Goal: Task Accomplishment & Management: Complete application form

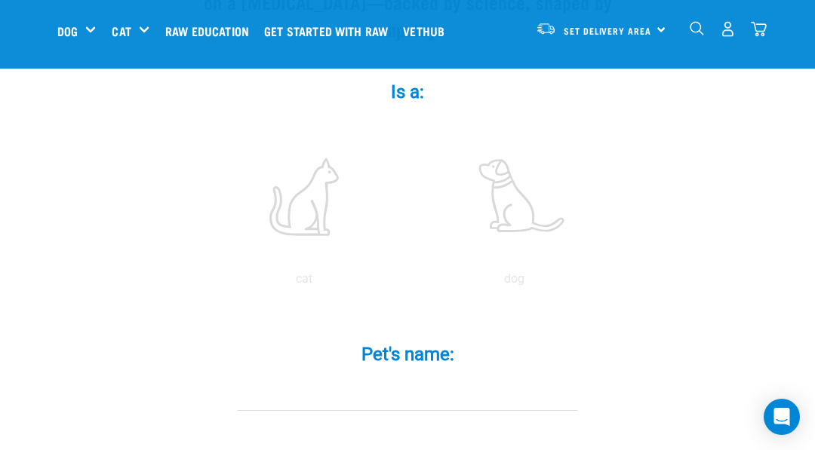
scroll to position [268, 0]
click at [527, 211] on label at bounding box center [514, 200] width 204 height 128
click at [409, 286] on input "radio" at bounding box center [409, 286] width 0 height 0
radio input "true"
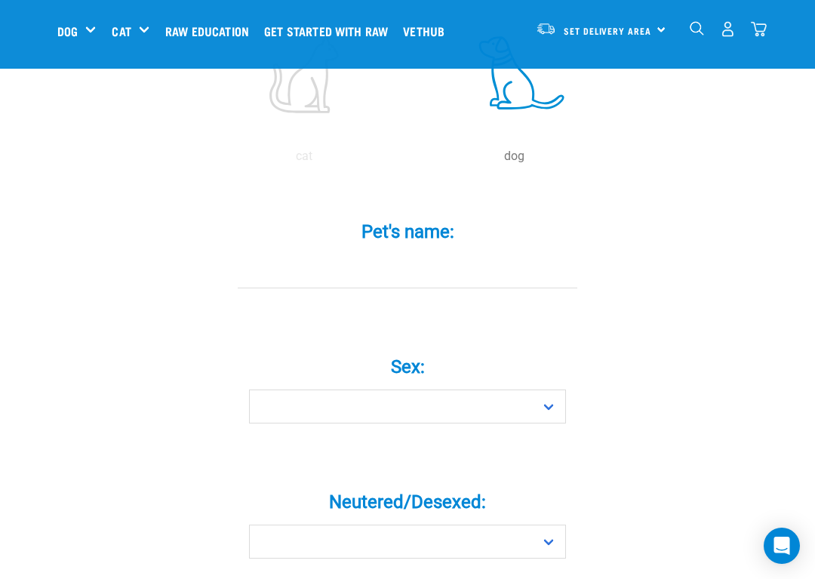
scroll to position [403, 0]
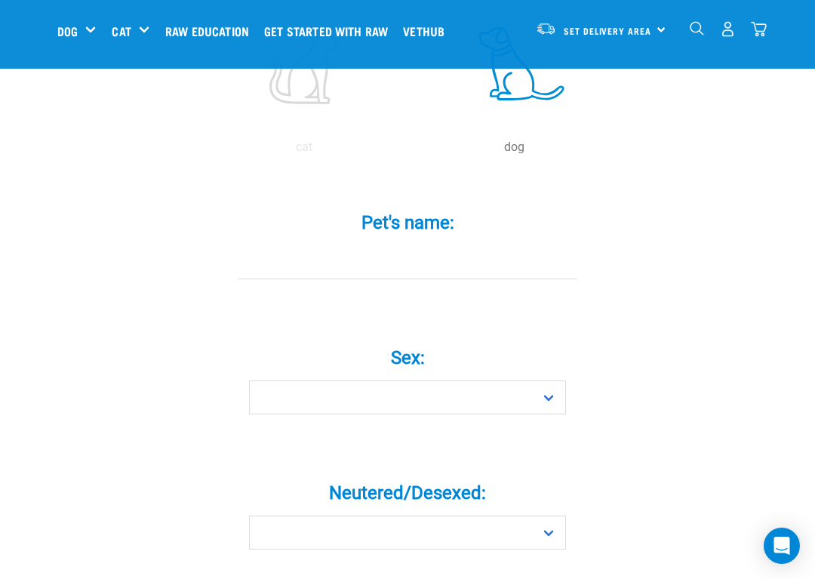
click at [463, 278] on input "Pet's name: *" at bounding box center [408, 262] width 340 height 34
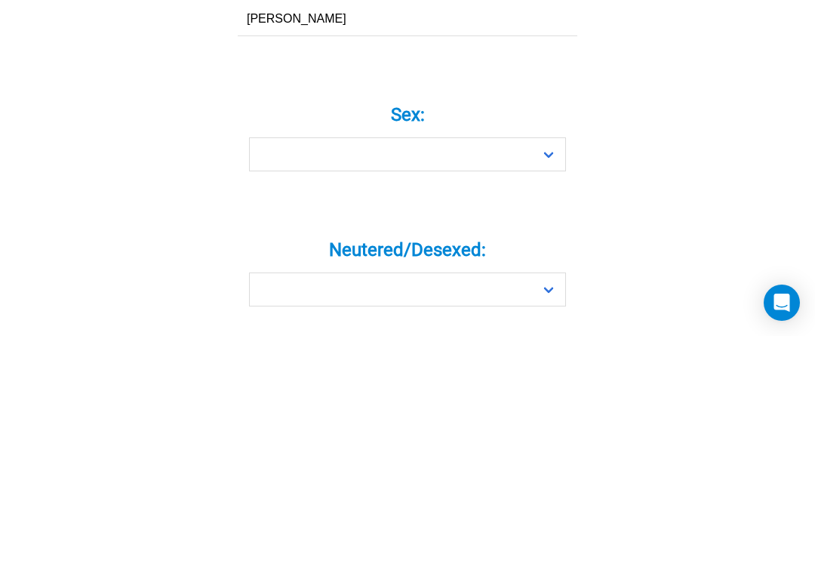
type input "[PERSON_NAME]"
click at [549, 380] on select "Boy Girl" at bounding box center [407, 397] width 317 height 34
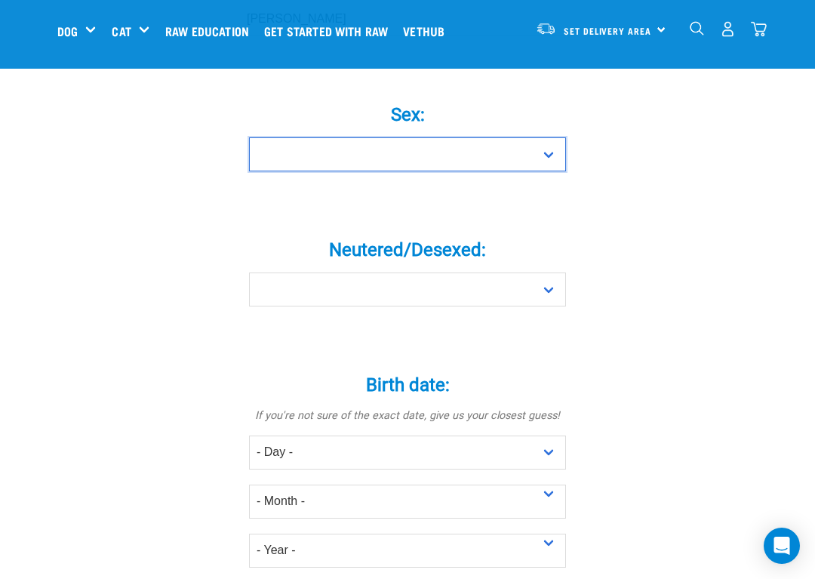
select select "girl"
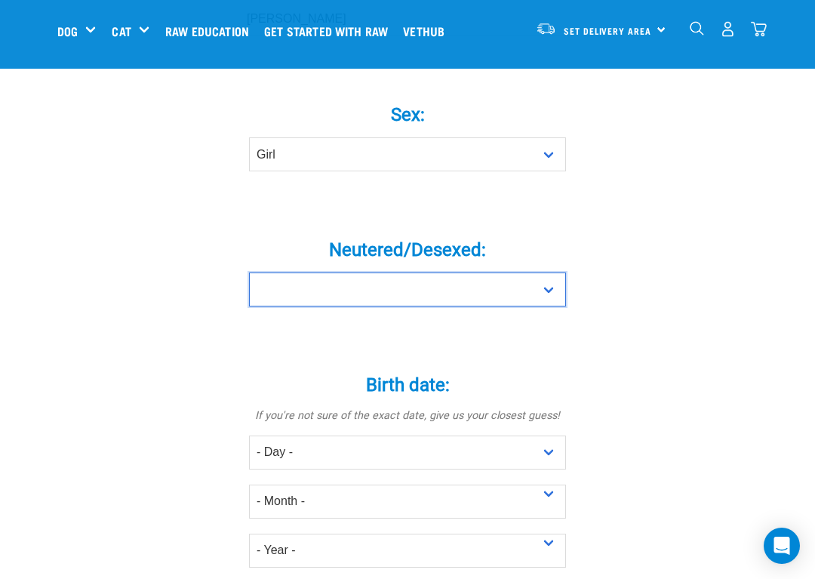
click at [552, 299] on select "Yes No" at bounding box center [407, 289] width 317 height 34
select select "yes"
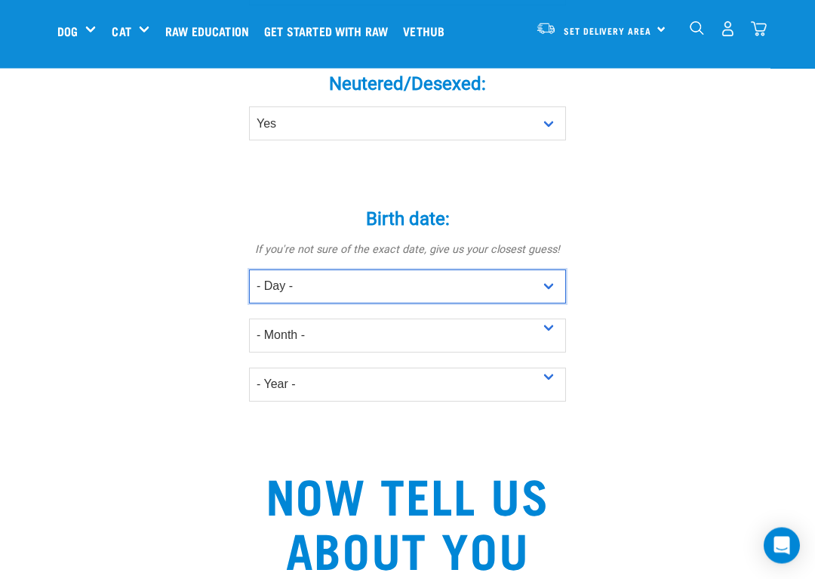
click at [550, 292] on select "- Day - 1 2 3 4 5 6 7 8 9 10 11 12 13 14 15 16 17 18 19 20 21 22 23 24 25 26 27" at bounding box center [407, 287] width 317 height 34
select select "3"
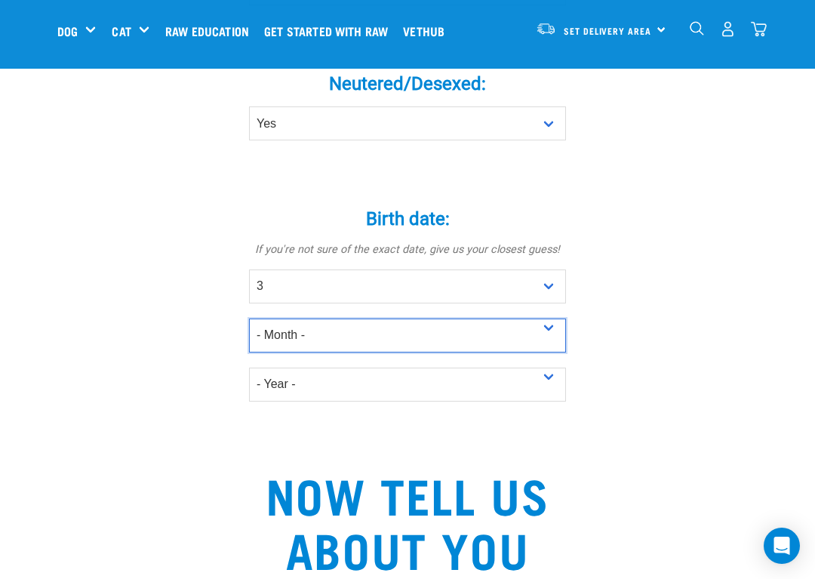
click at [551, 332] on select "- Month - January February March April May June July August September October N…" at bounding box center [407, 335] width 317 height 34
select select "August"
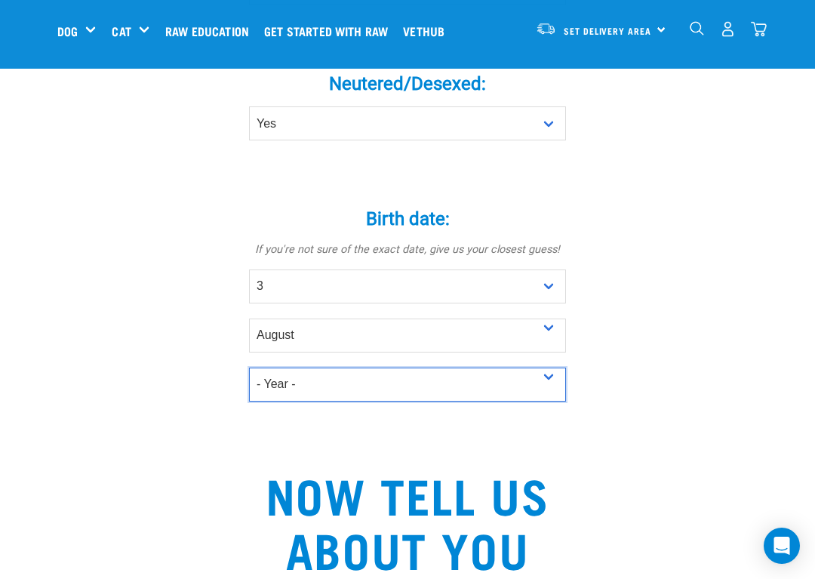
click at [555, 387] on select "- Year - 2025 2024 2023 2022 2021 2020 2019 2018 2017 2016 2015 2014 2013 2012" at bounding box center [407, 384] width 317 height 34
select select "2015"
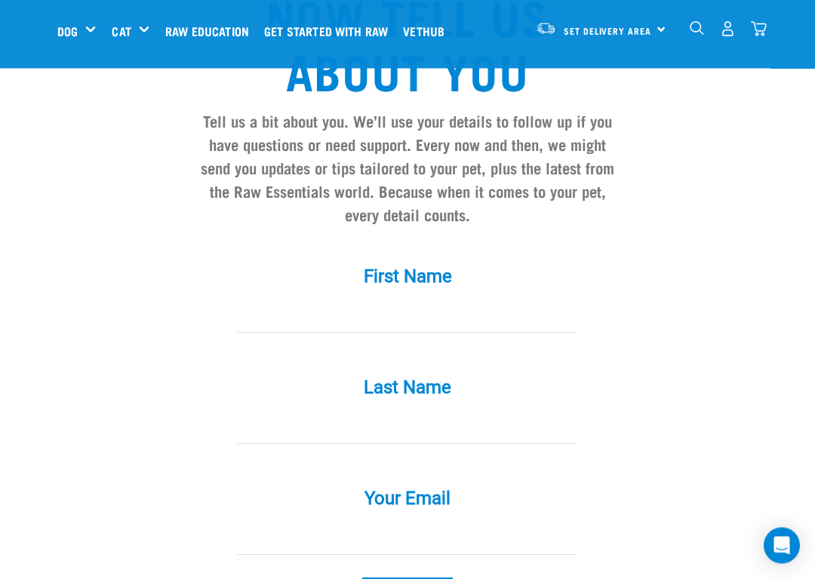
scroll to position [1309, 0]
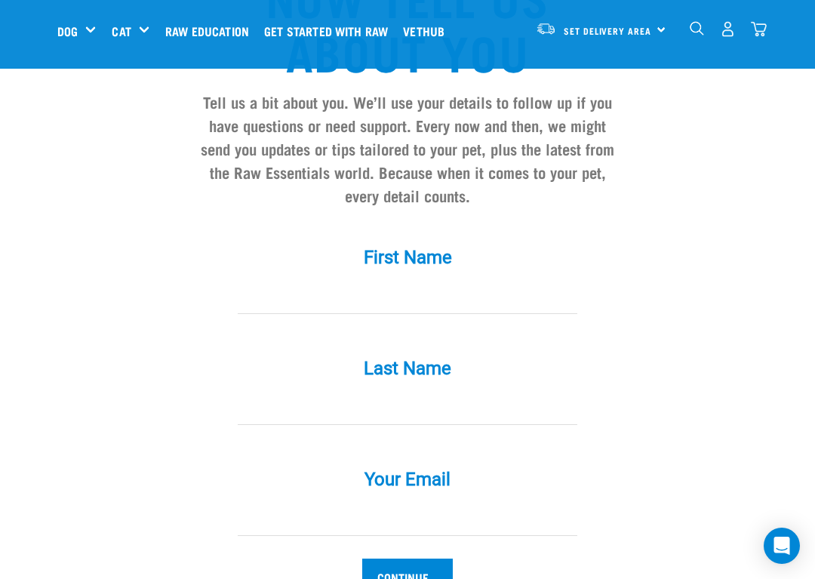
click at [484, 314] on input "First Name *" at bounding box center [408, 297] width 340 height 34
type input "nashserena@gmail.com"
type input "Nash"
type input "Serena"
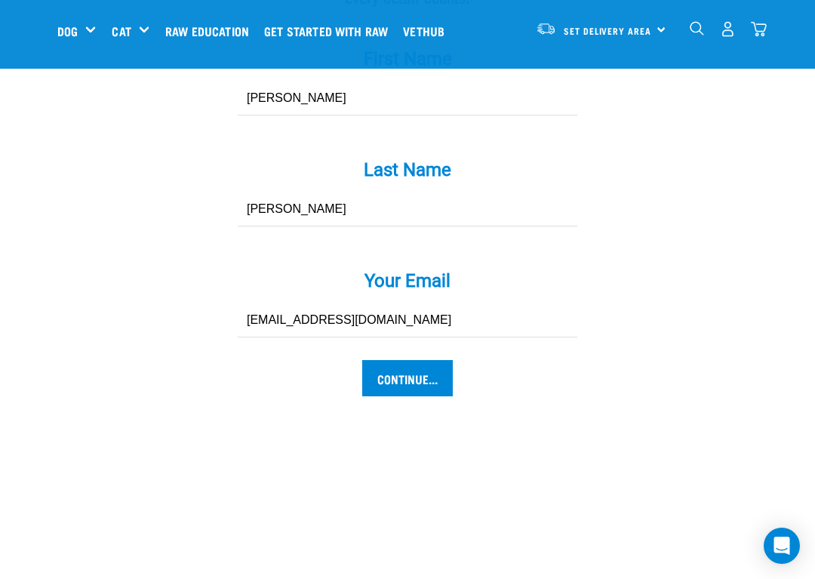
scroll to position [1556, 0]
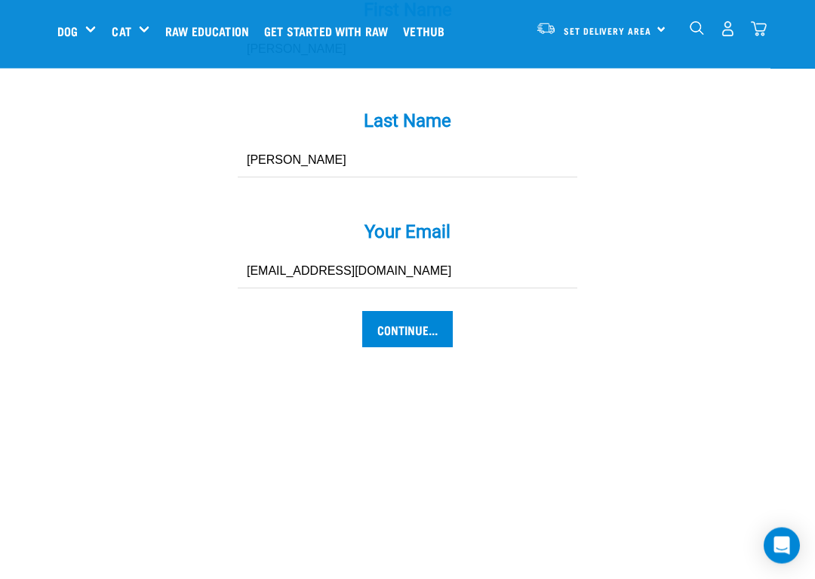
click at [427, 336] on input "Continue..." at bounding box center [407, 330] width 91 height 36
click at [432, 333] on input "Continue..." at bounding box center [407, 329] width 91 height 36
click at [433, 338] on input "Continue..." at bounding box center [407, 329] width 91 height 36
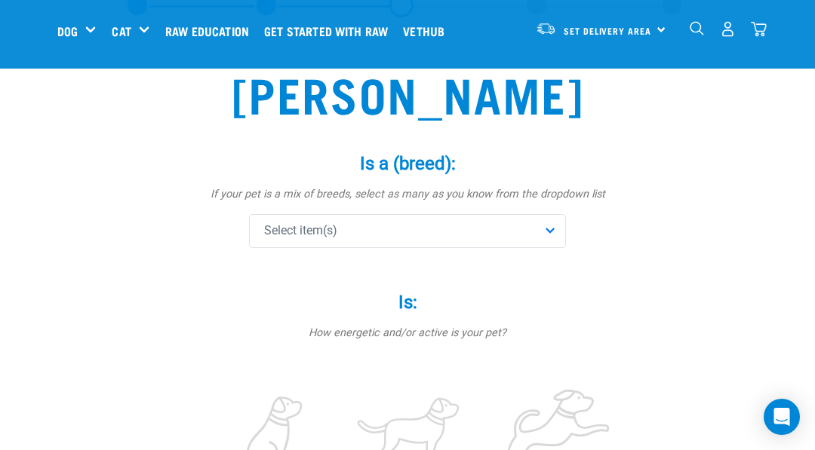
scroll to position [85, 0]
click at [555, 229] on div "Select item(s)" at bounding box center [407, 232] width 317 height 34
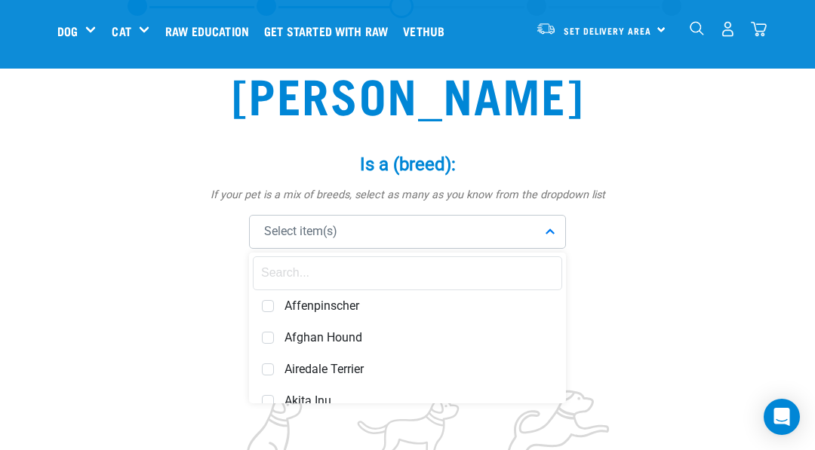
scroll to position [0, 0]
click at [463, 269] on input "text" at bounding box center [407, 274] width 309 height 34
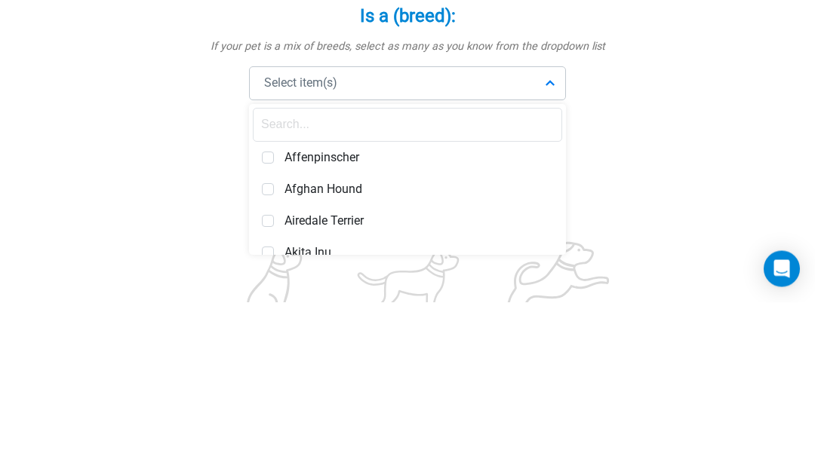
type input "G"
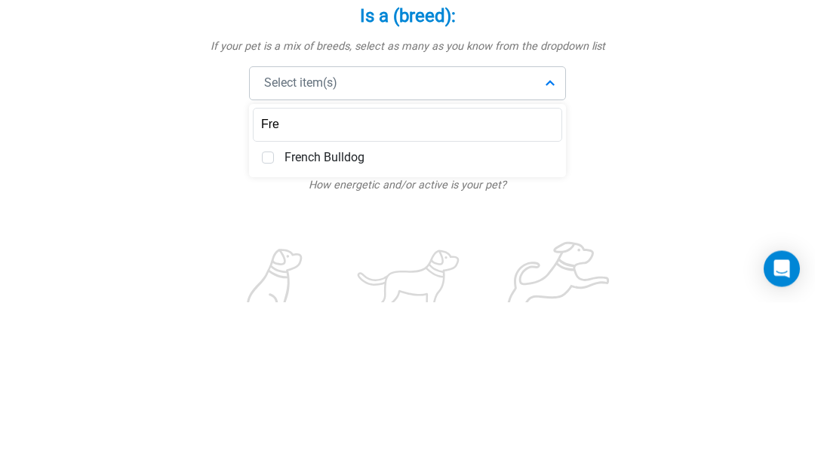
type input "Fre"
click at [352, 299] on span "French Bulldog" at bounding box center [418, 306] width 269 height 15
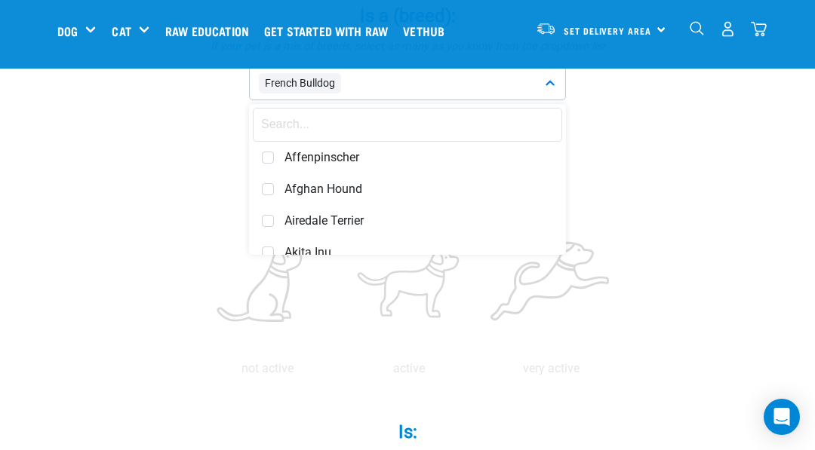
click at [628, 252] on div "not active active very active" at bounding box center [407, 291] width 453 height 174
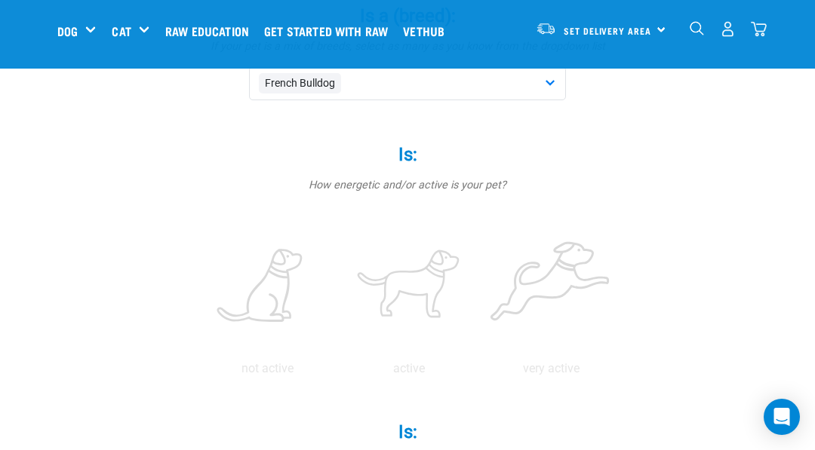
click at [477, 275] on label at bounding box center [409, 287] width 136 height 128
click at [338, 373] on input "radio" at bounding box center [338, 373] width 0 height 0
radio input "true"
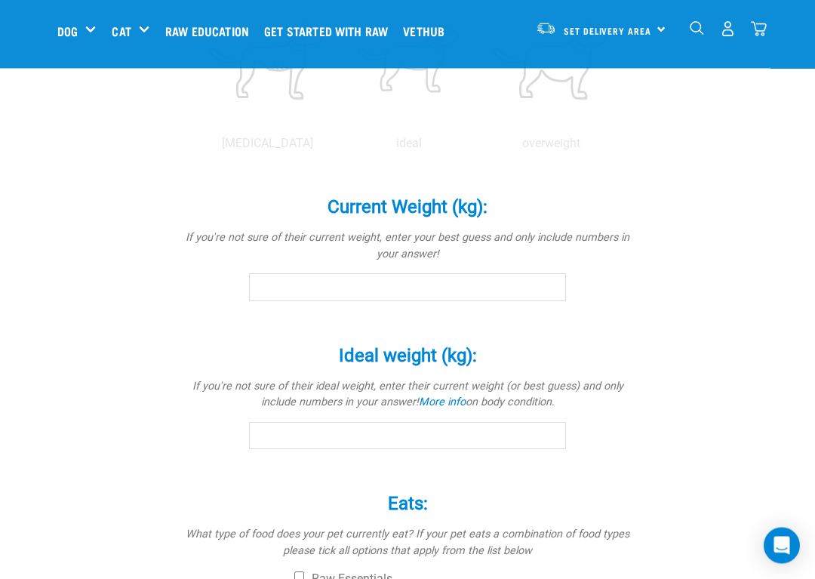
scroll to position [718, 0]
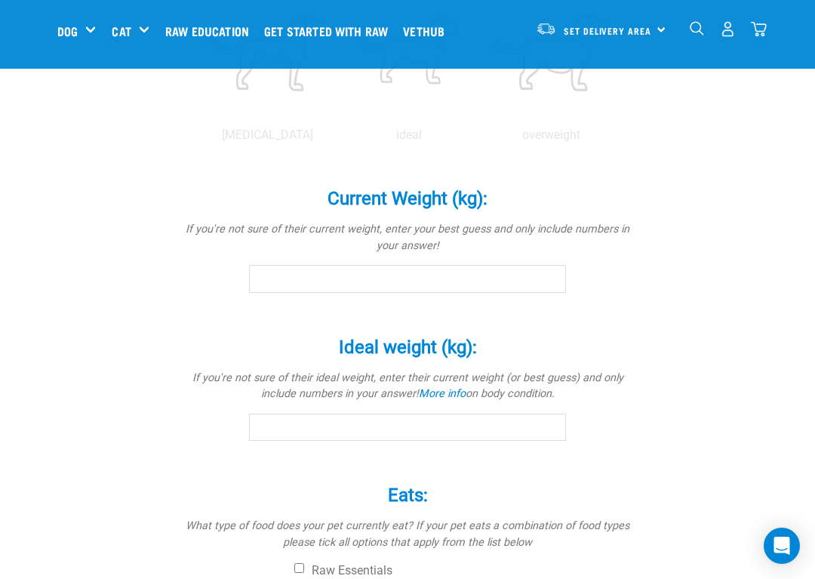
click at [477, 117] on label at bounding box center [409, 53] width 136 height 128
click at [338, 139] on input "radio" at bounding box center [338, 139] width 0 height 0
radio input "true"
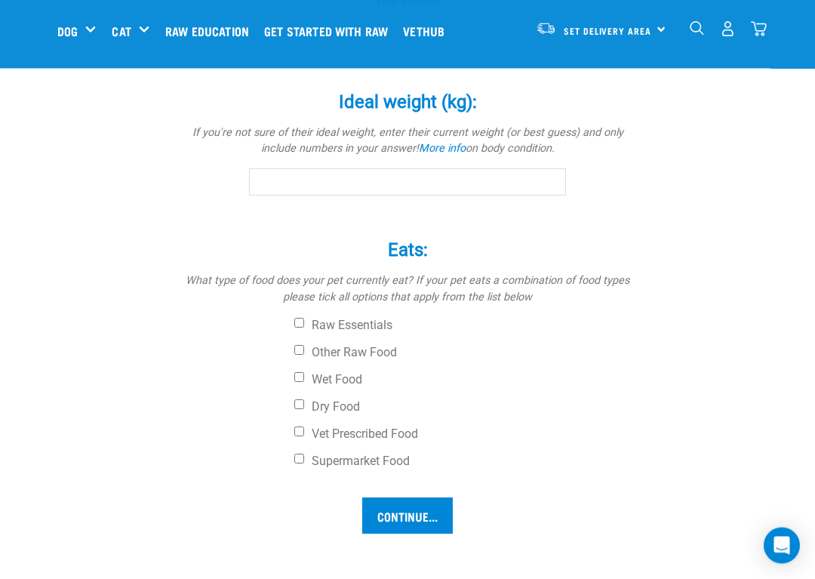
scroll to position [971, 0]
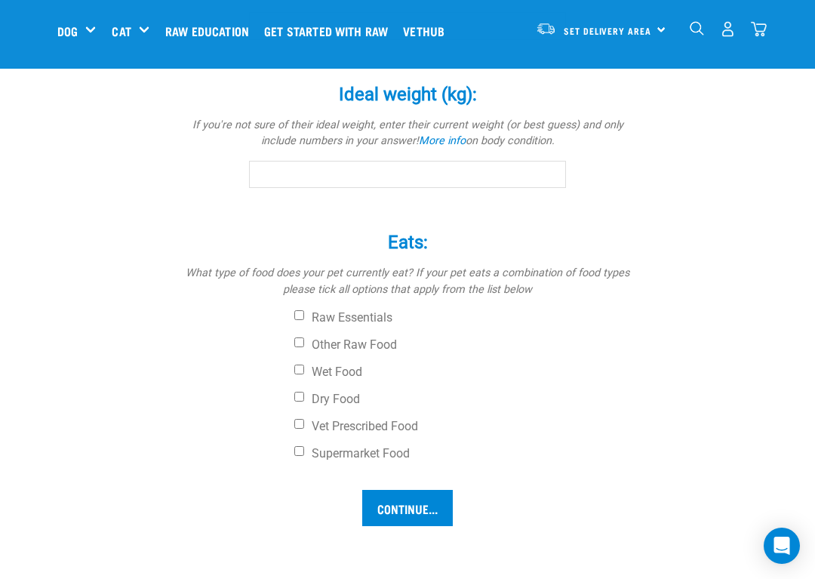
click at [506, 39] on input "Current Weight (kg): *" at bounding box center [407, 25] width 317 height 27
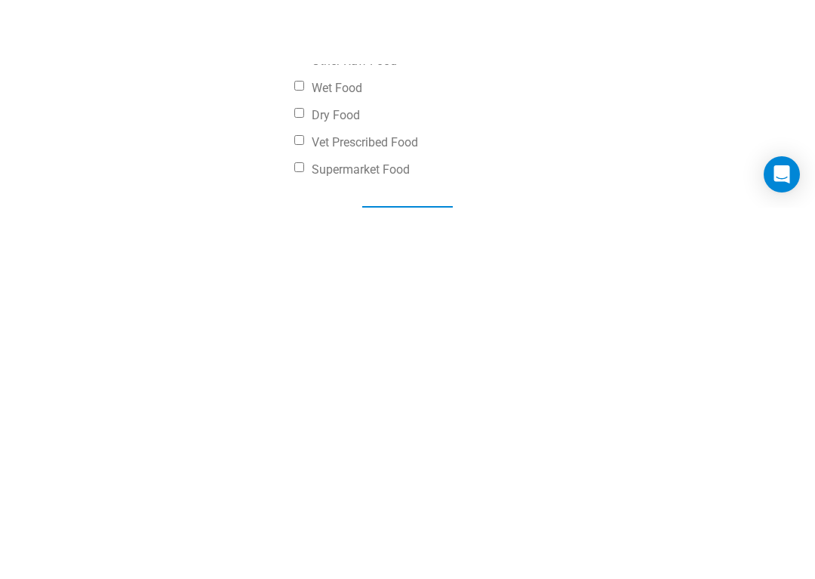
scroll to position [1118, 0]
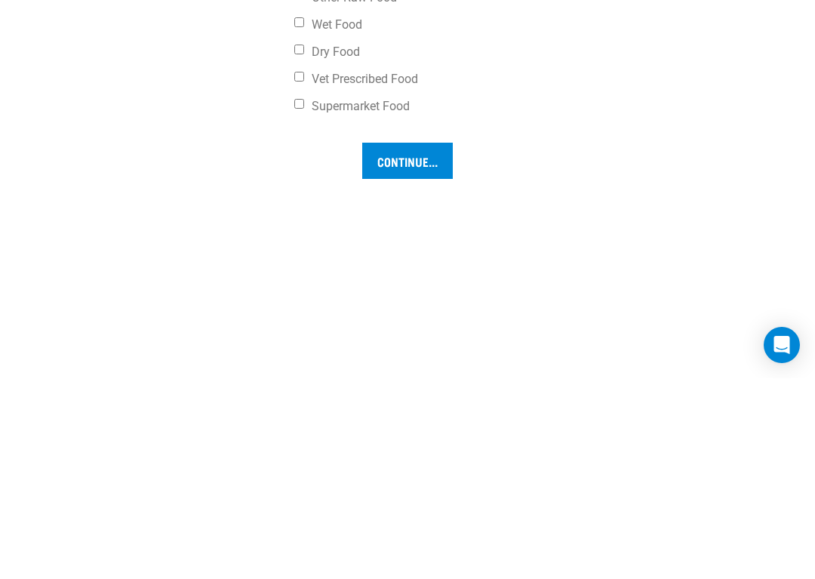
type input "11"
click at [415, 42] on input "Ideal weight (kg): *" at bounding box center [407, 27] width 317 height 27
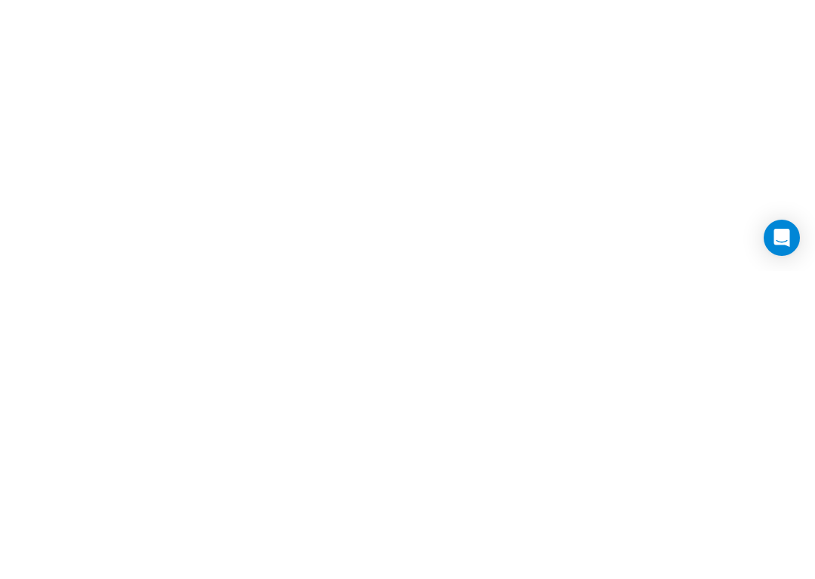
scroll to position [1245, 0]
type input "9.5"
click at [296, 128] on input "Dry Food" at bounding box center [299, 123] width 10 height 10
checkbox input "true"
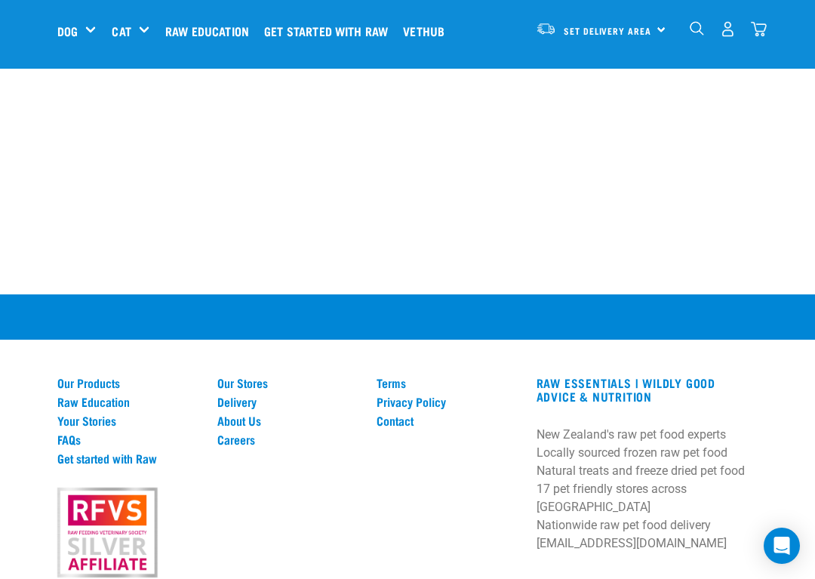
checkbox input "true"
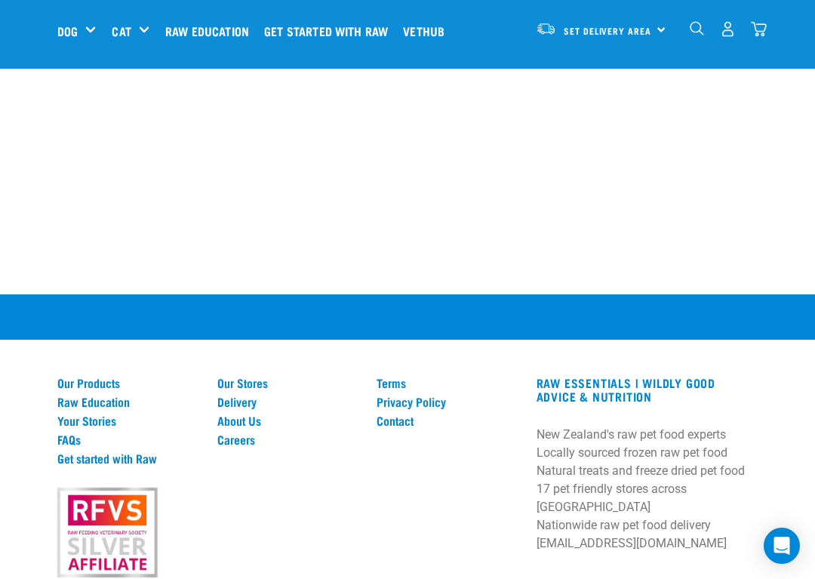
checkbox input "true"
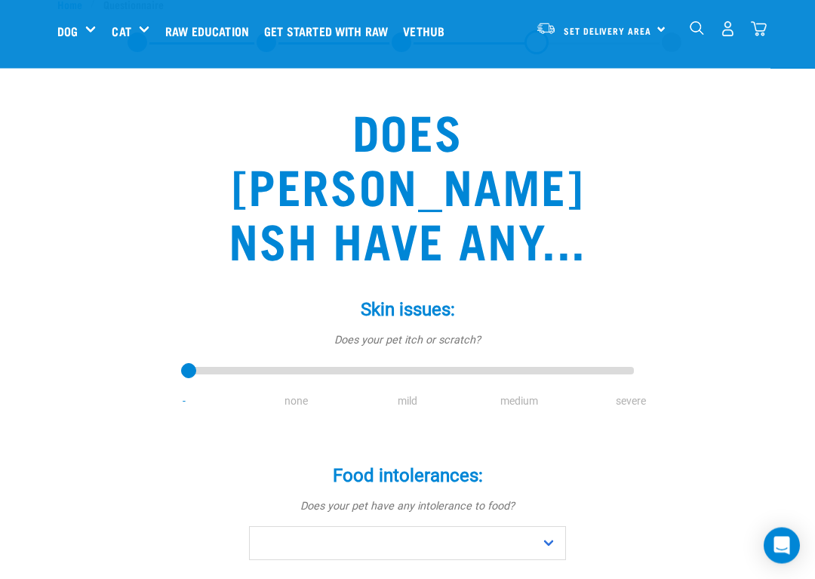
scroll to position [49, 0]
type input "4"
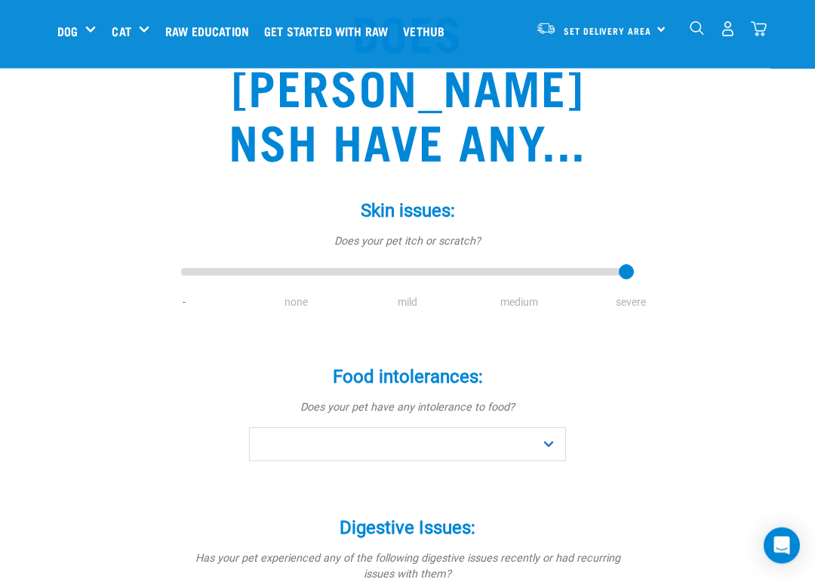
scroll to position [164, 0]
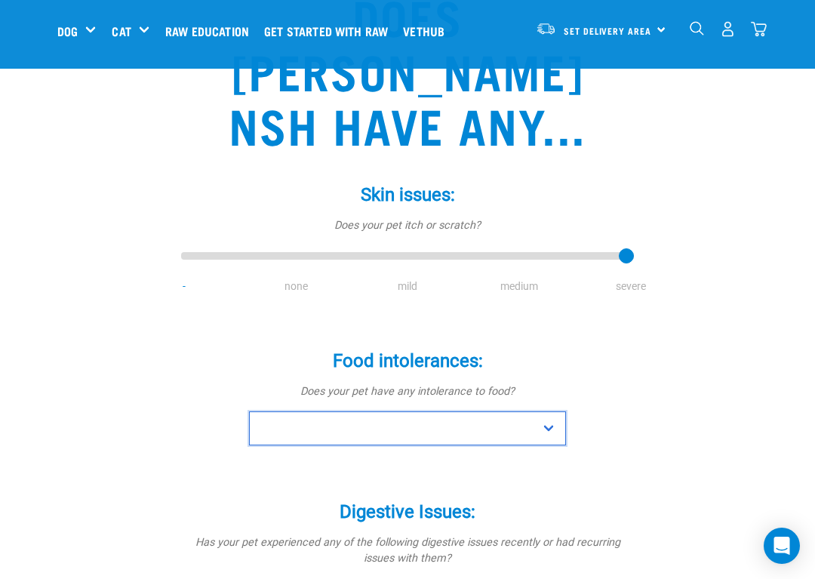
click at [553, 411] on select "No Yes" at bounding box center [407, 428] width 317 height 34
select select "yes"
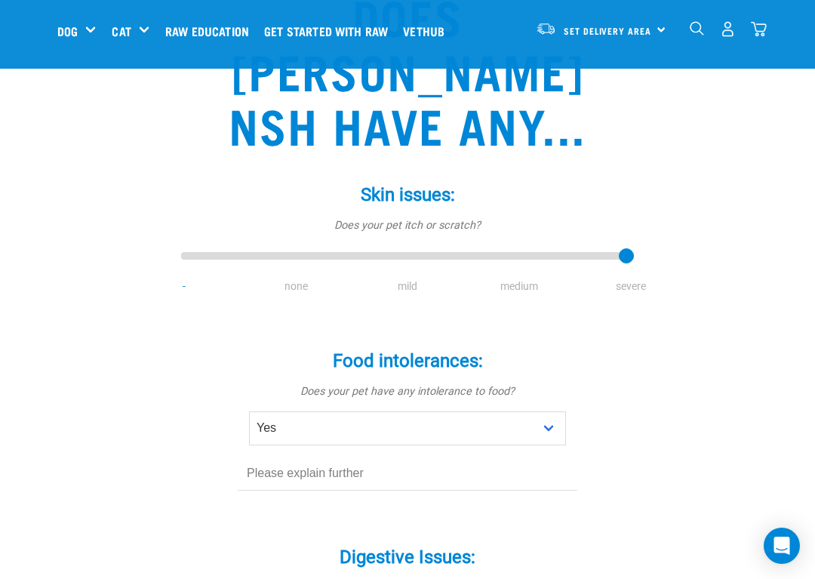
click at [486, 450] on input "text" at bounding box center [408, 474] width 340 height 34
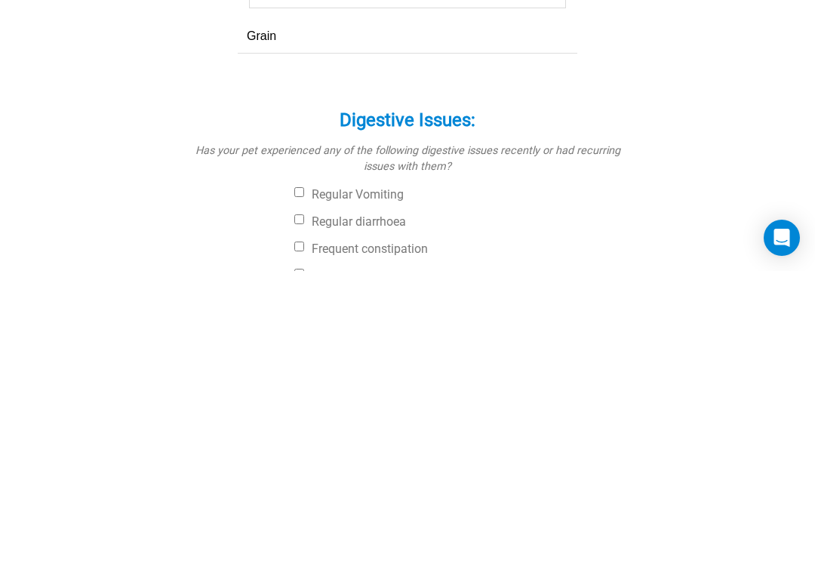
scroll to position [294, 0]
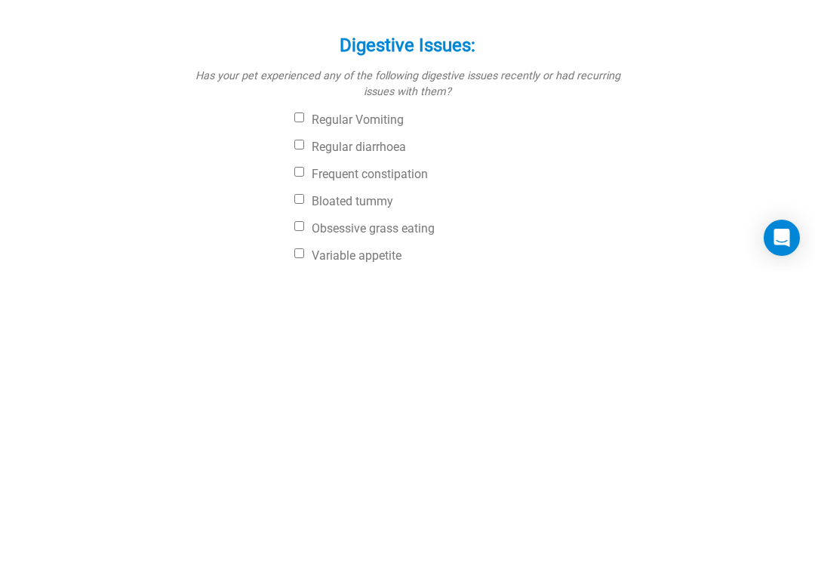
type input "Grain"
click at [304, 450] on input "Bloated tummy" at bounding box center [299, 507] width 10 height 10
checkbox input "true"
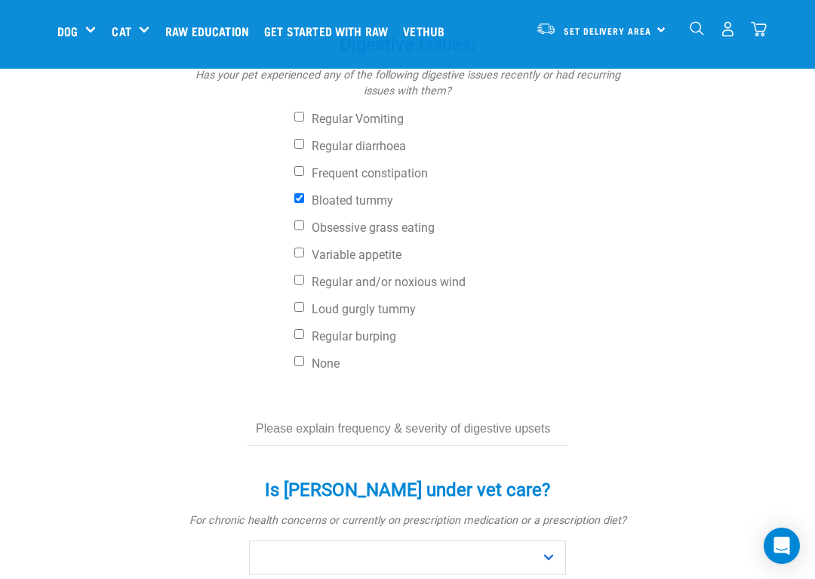
click at [304, 248] on input "Variable appetite" at bounding box center [299, 253] width 10 height 10
checkbox input "true"
click at [304, 275] on input "Regular and/or noxious wind" at bounding box center [299, 280] width 10 height 10
checkbox input "true"
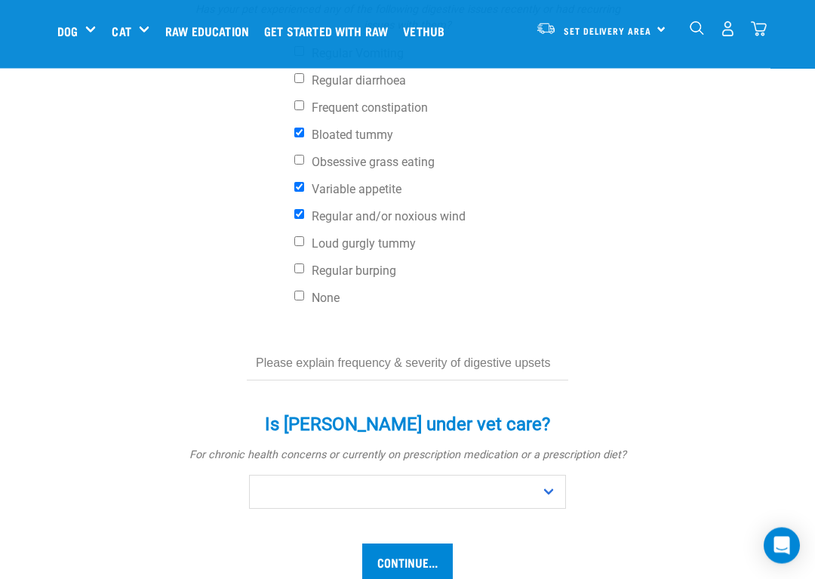
scroll to position [742, 0]
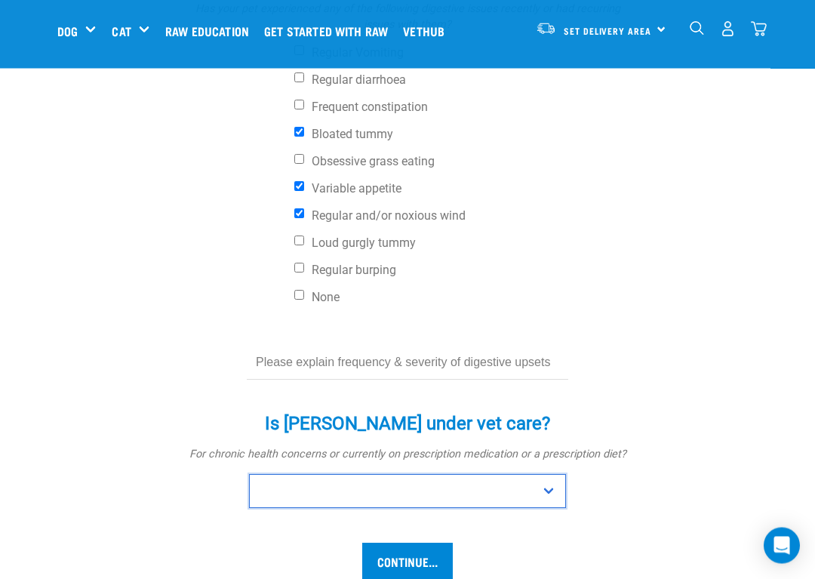
click at [553, 450] on select "No Yes" at bounding box center [407, 492] width 317 height 34
select select "yes"
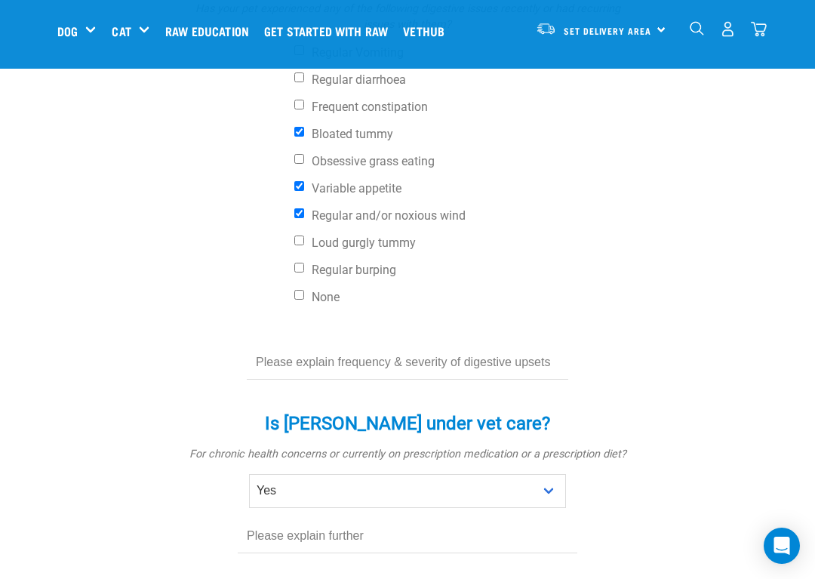
click at [444, 450] on input "text" at bounding box center [408, 536] width 340 height 34
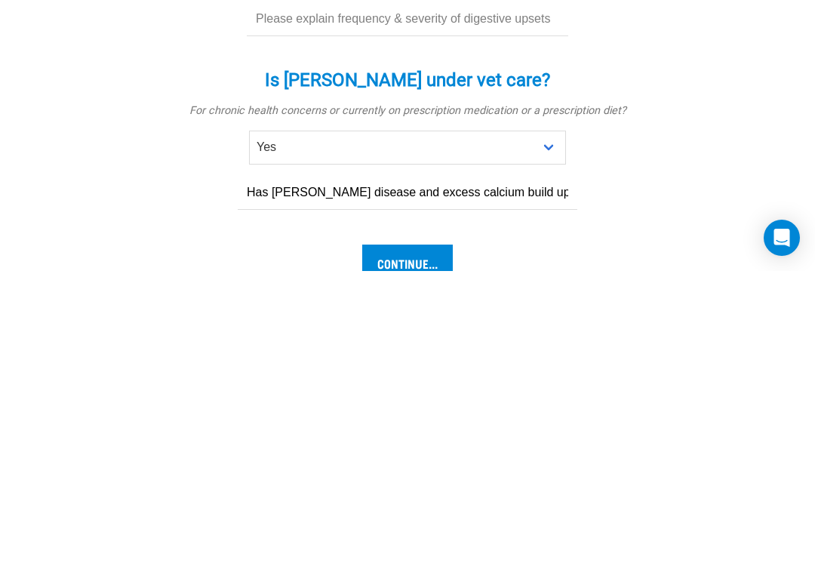
type input "Has Cushing disease and excess calcium build up"
click at [420, 450] on input "Continue..." at bounding box center [407, 570] width 91 height 36
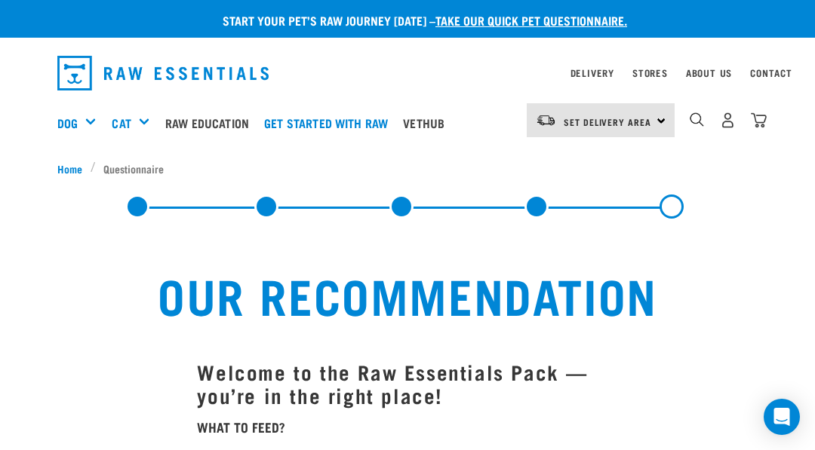
click at [143, 204] on link at bounding box center [137, 207] width 24 height 24
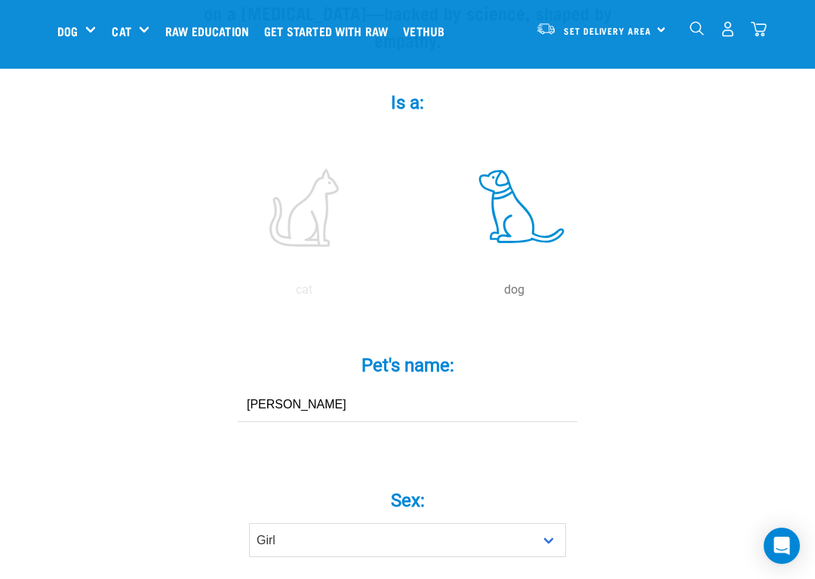
scroll to position [281, 0]
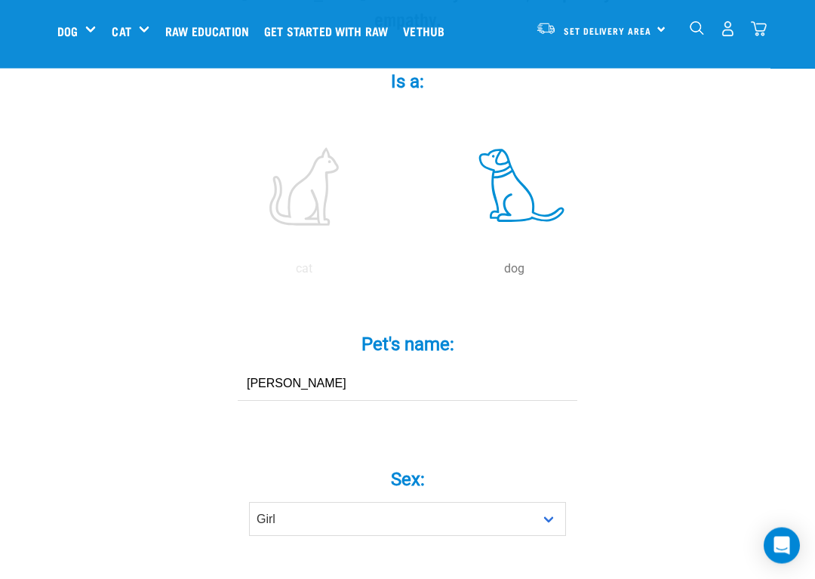
click at [347, 396] on input "[PERSON_NAME]" at bounding box center [408, 384] width 340 height 34
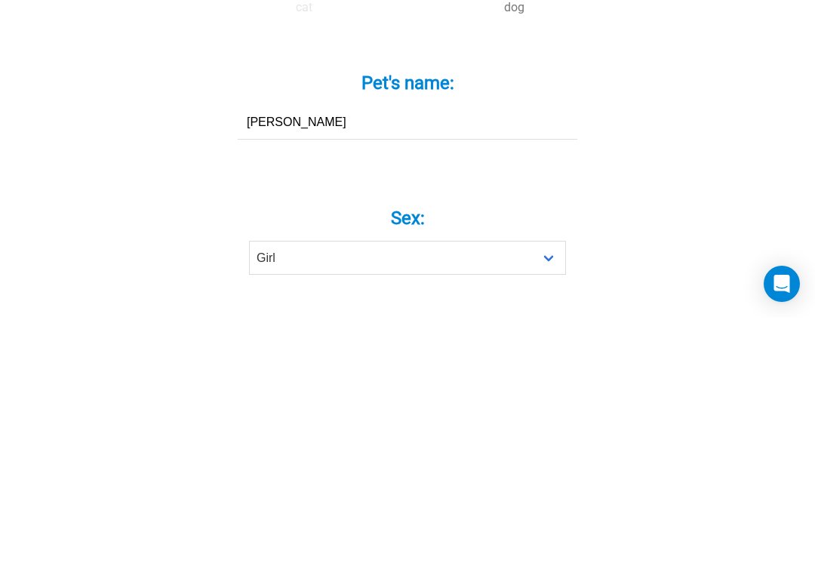
type input "[PERSON_NAME]"
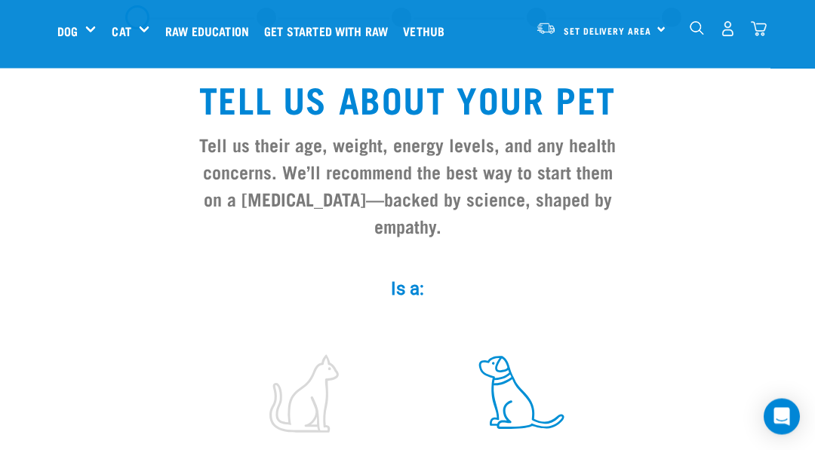
scroll to position [0, 0]
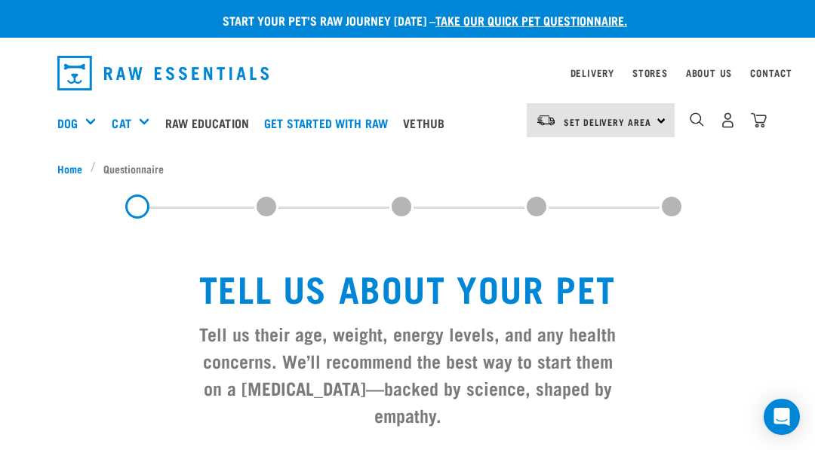
click at [673, 204] on span at bounding box center [672, 207] width 24 height 24
click at [672, 203] on span at bounding box center [672, 207] width 24 height 24
click at [659, 118] on div "Set Delivery Area [GEOGRAPHIC_DATA]" at bounding box center [601, 120] width 148 height 34
click at [600, 158] on link "[GEOGRAPHIC_DATA]" at bounding box center [599, 162] width 145 height 33
click at [665, 75] on link "Stores" at bounding box center [649, 72] width 35 height 5
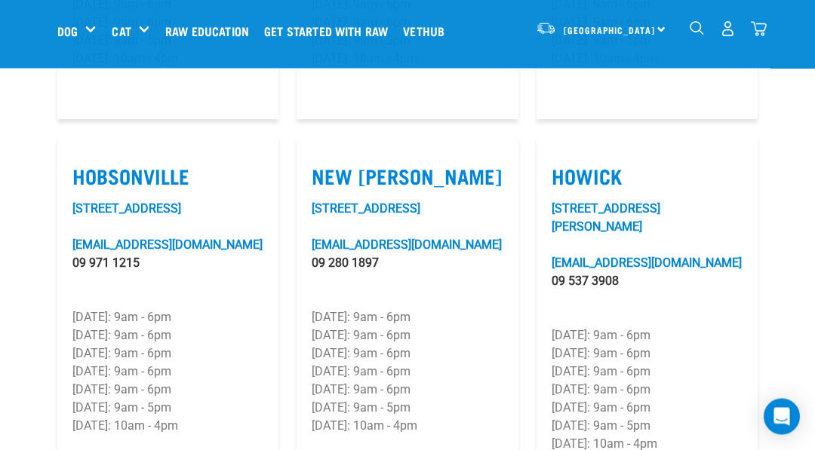
scroll to position [1223, 0]
